Goal: Find specific page/section: Find specific page/section

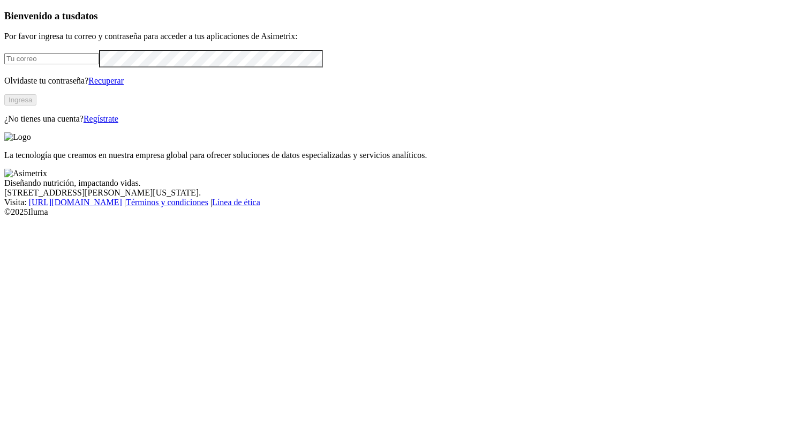
type input "[EMAIL_ADDRESS][DOMAIN_NAME]"
click at [36, 105] on button "Ingresa" at bounding box center [20, 99] width 32 height 11
